Goal: Task Accomplishment & Management: Complete application form

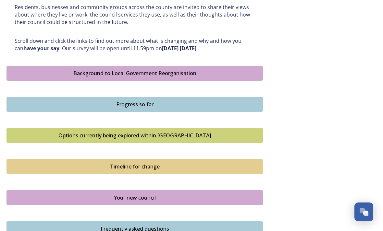
scroll to position [323, 0]
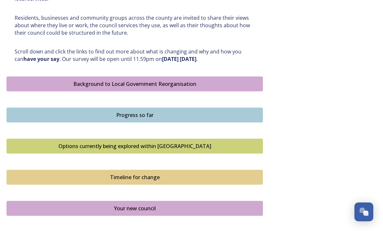
click at [268, 121] on div "Shaping [GEOGRAPHIC_DATA] ﻿﻿﻿The future of local government in [GEOGRAPHIC_DATA…" at bounding box center [191, 27] width 370 height 600
click at [232, 111] on div "Progress so far" at bounding box center [134, 115] width 249 height 8
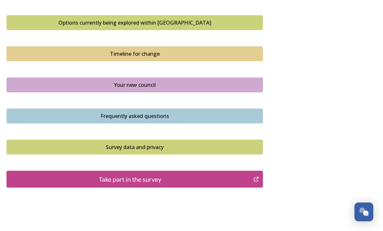
scroll to position [447, 0]
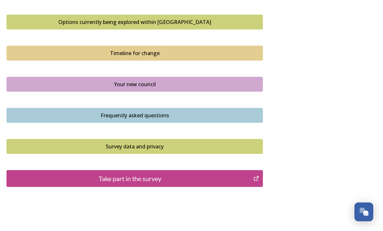
click at [222, 80] on div "Your new council" at bounding box center [134, 84] width 249 height 8
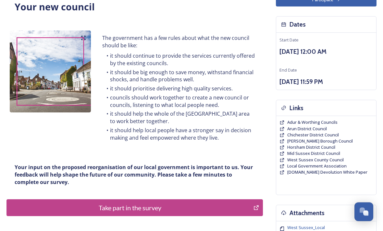
scroll to position [56, 0]
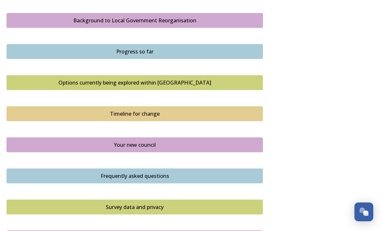
scroll to position [447, 0]
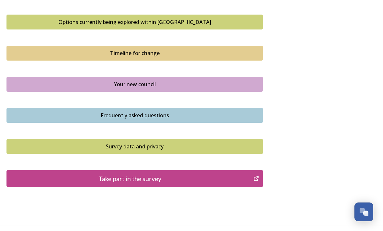
click at [190, 112] on div "Frequently asked questions" at bounding box center [134, 116] width 249 height 8
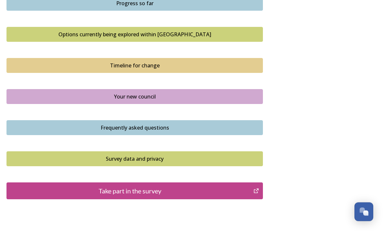
scroll to position [447, 0]
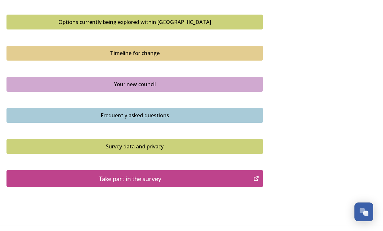
click at [155, 175] on div "Take part in the survey" at bounding box center [130, 179] width 240 height 10
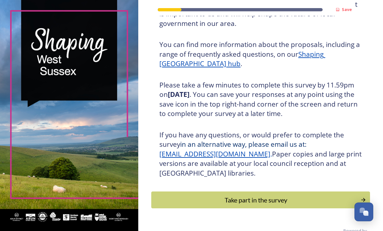
scroll to position [75, 0]
click at [287, 205] on div "Take part in the survey" at bounding box center [256, 201] width 202 height 10
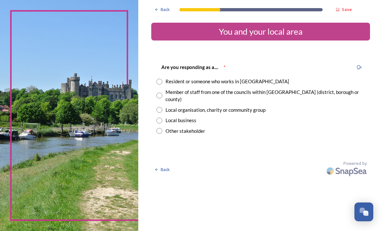
click at [162, 79] on input "radio" at bounding box center [159, 82] width 6 height 6
radio input "true"
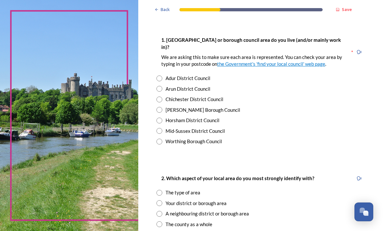
scroll to position [128, 0]
click at [162, 108] on input "radio" at bounding box center [159, 110] width 6 height 6
radio input "true"
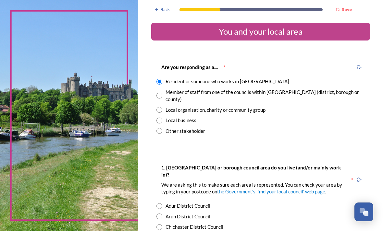
scroll to position [0, 0]
